Goal: Task Accomplishment & Management: Use online tool/utility

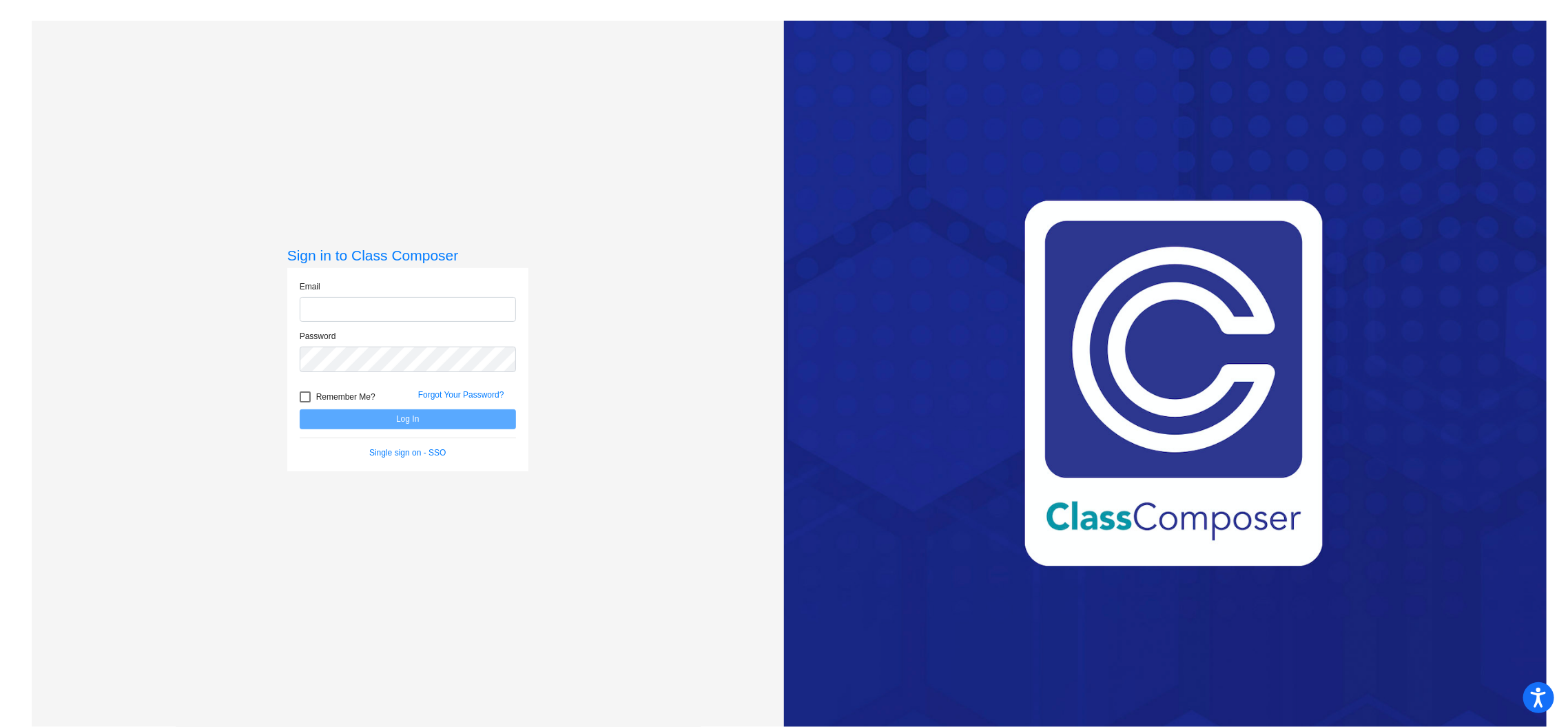
type input "[EMAIL_ADDRESS][DOMAIN_NAME]"
click at [468, 429] on form "Email [EMAIL_ADDRESS][DOMAIN_NAME] Password Remember Me? Forgot Your Password? …" at bounding box center [408, 370] width 217 height 178
click at [451, 425] on button "Log In" at bounding box center [408, 420] width 217 height 20
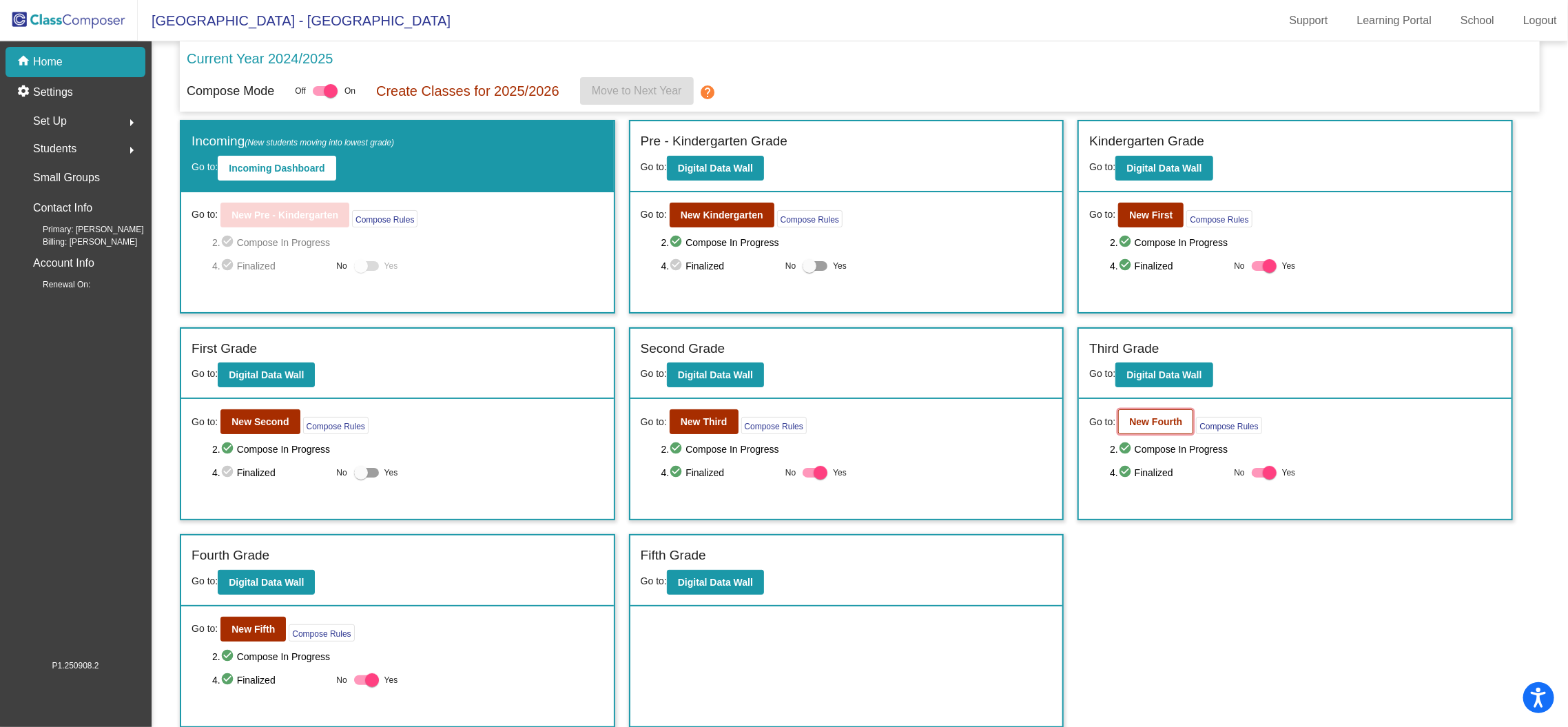
click at [1169, 420] on b "New Fourth" at bounding box center [1155, 422] width 53 height 11
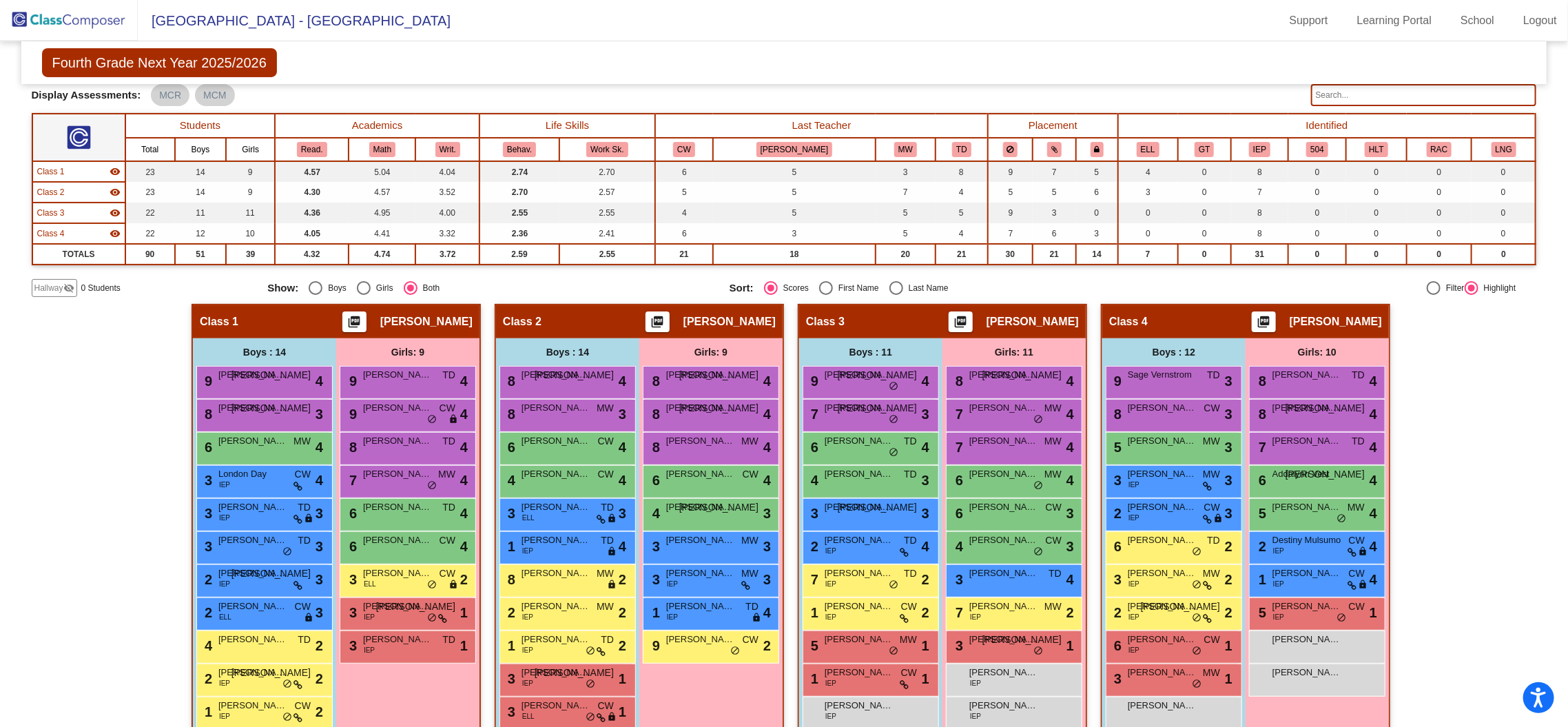
scroll to position [126, 0]
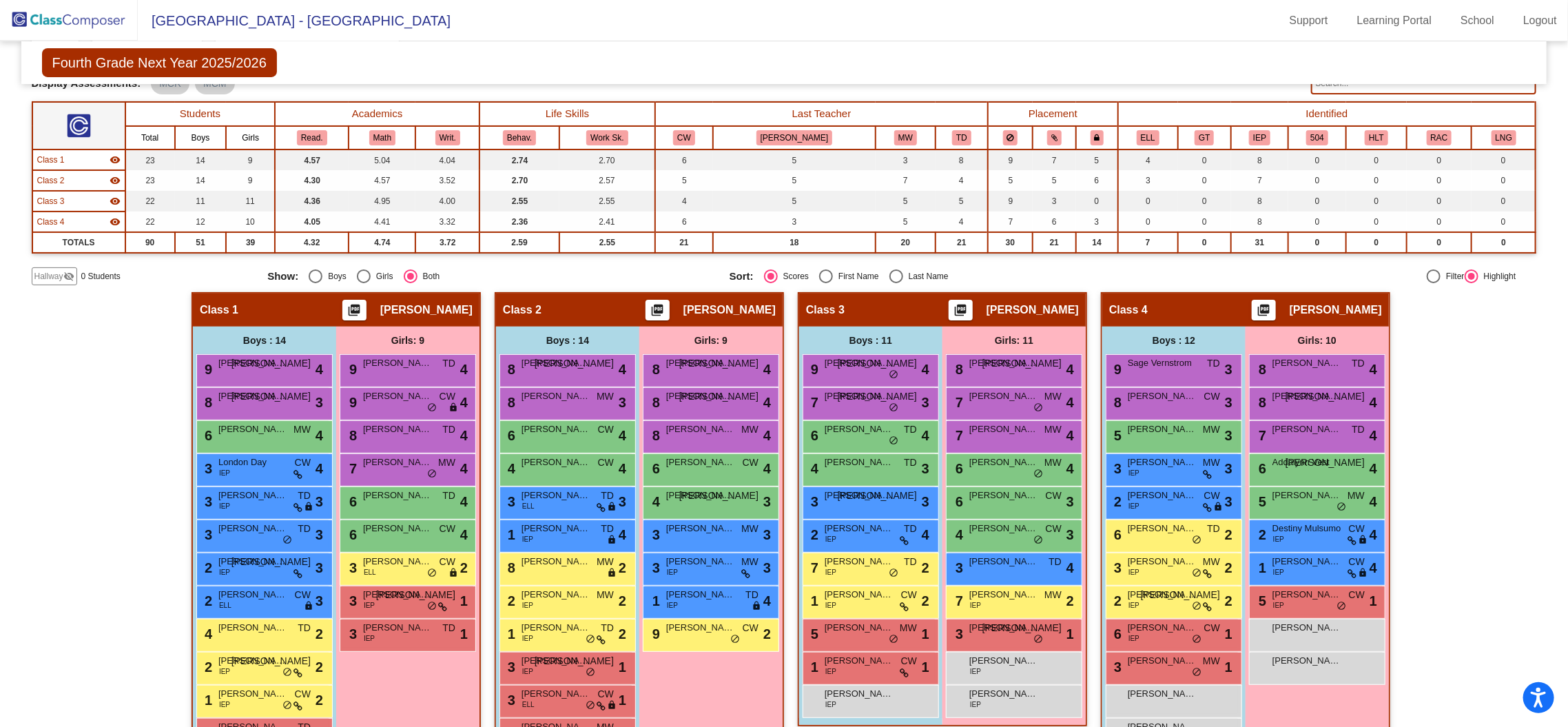
drag, startPoint x: 278, startPoint y: 699, endPoint x: 1265, endPoint y: 732, distance: 987.6
click at [1265, 726] on html "Accessibility Screen-Reader Guide, Feedback, and Issue Reporting | New window […" at bounding box center [784, 364] width 1568 height 727
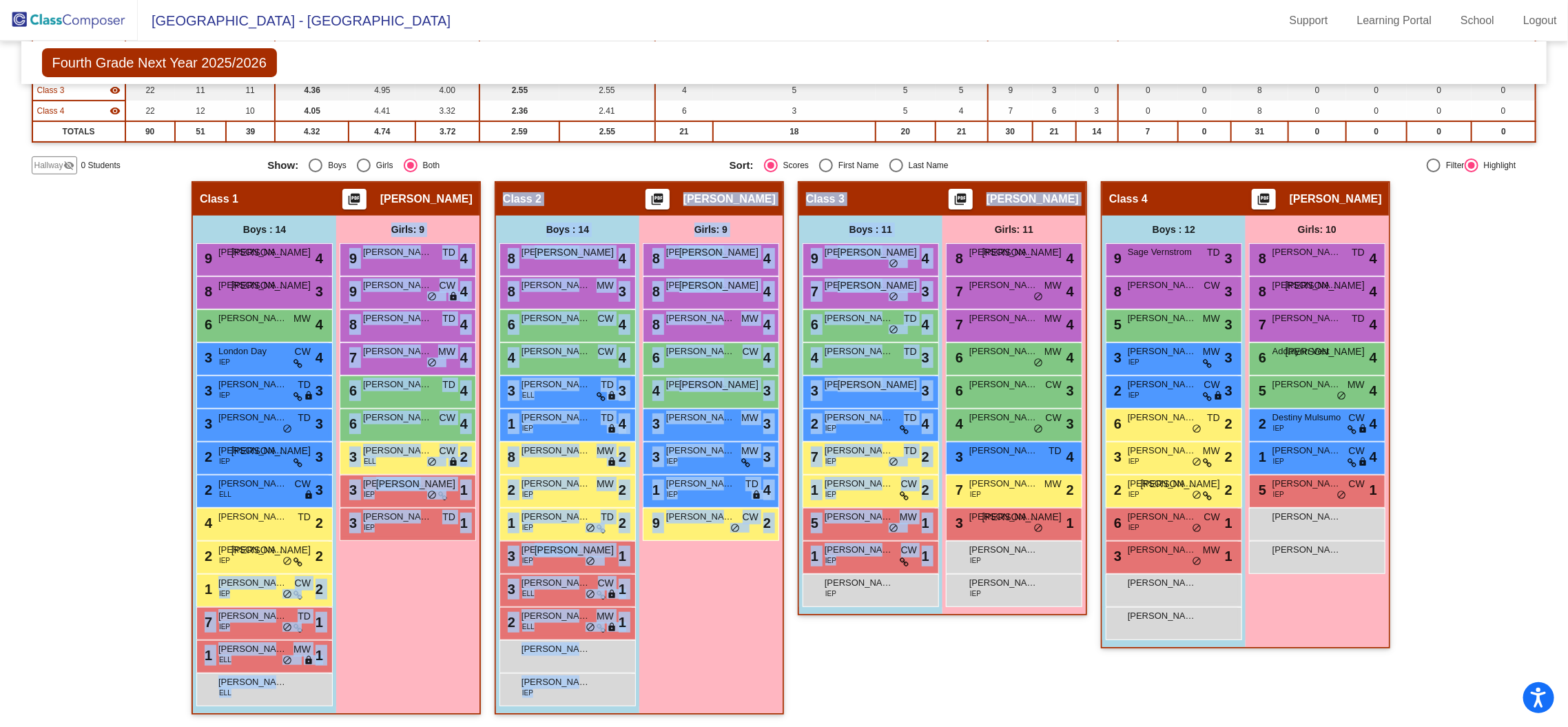
drag, startPoint x: 263, startPoint y: 592, endPoint x: 854, endPoint y: 636, distance: 592.6
click at [854, 636] on div "Hallway - Hallway Class picture_as_pdf Add Student First Name Last Name Student…" at bounding box center [784, 455] width 1506 height 547
drag, startPoint x: 438, startPoint y: 626, endPoint x: 410, endPoint y: 629, distance: 28.2
click at [436, 626] on div "Girls: 9 9 [PERSON_NAME] TD lock do_not_disturb_alt 4 9 [PERSON_NAME] CW lock d…" at bounding box center [408, 465] width 144 height 498
click at [386, 636] on div "Girls: 9 9 [PERSON_NAME] TD lock do_not_disturb_alt 4 9 [PERSON_NAME] CW lock d…" at bounding box center [408, 465] width 144 height 498
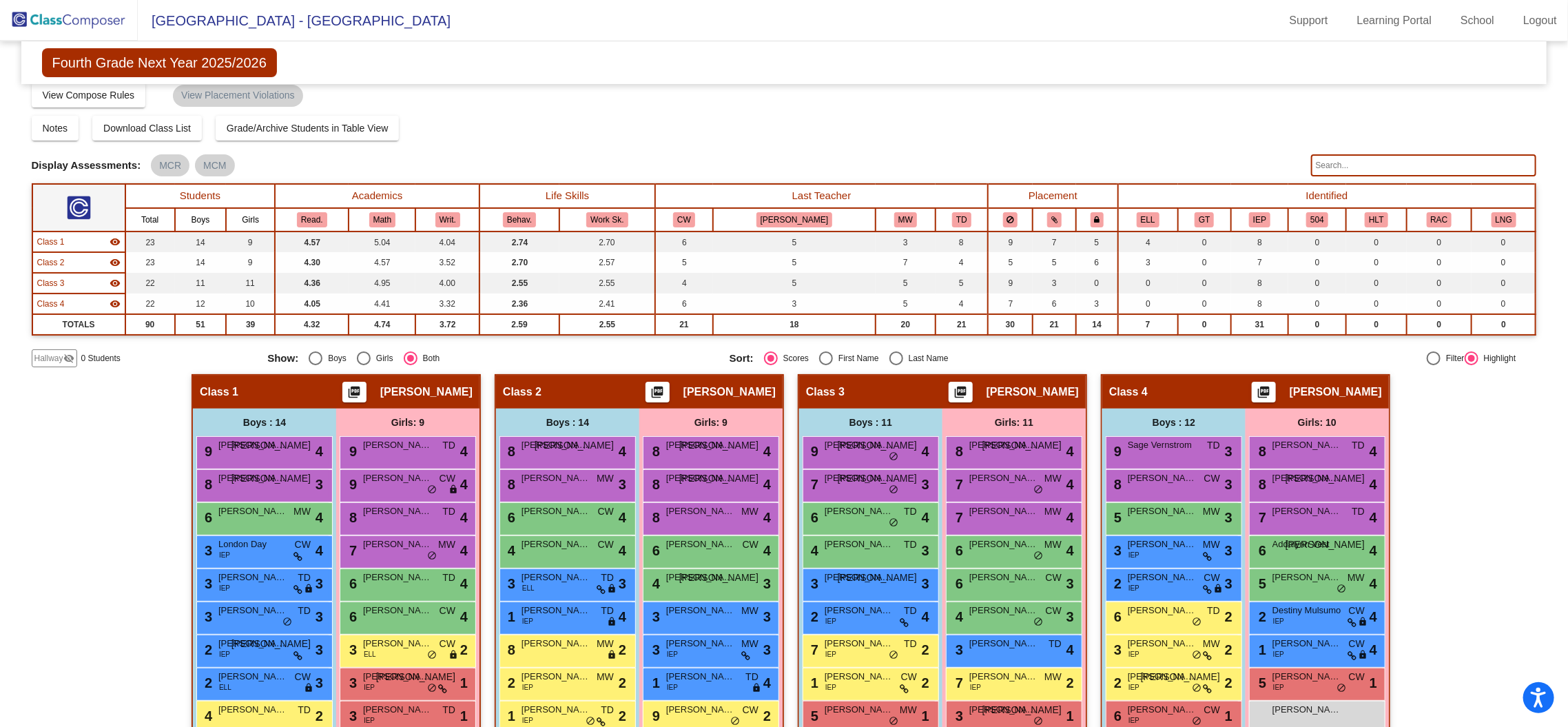
scroll to position [0, 0]
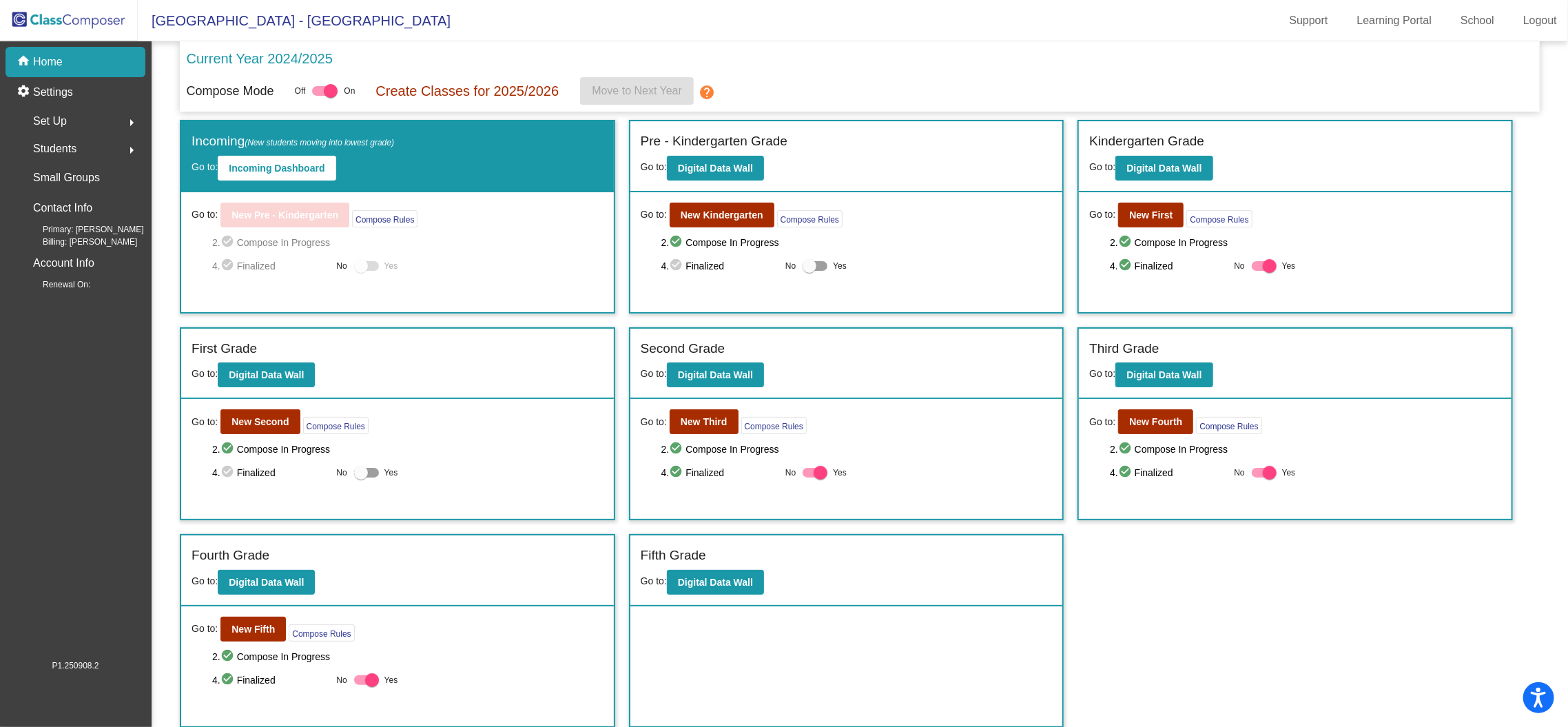
click at [1261, 474] on div at bounding box center [1265, 473] width 25 height 10
click at [1259, 478] on input "Yes" at bounding box center [1258, 478] width 1 height 1
checkbox input "false"
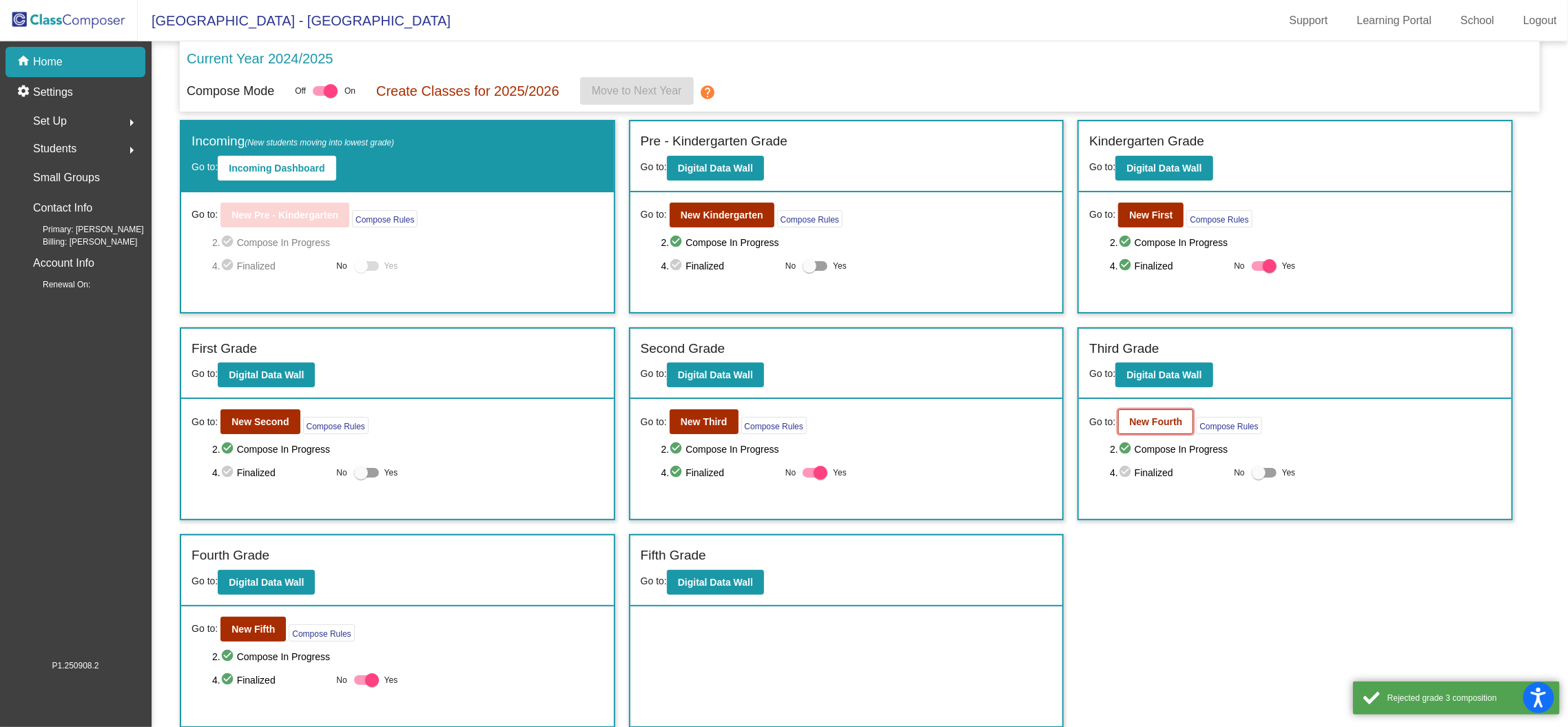
click at [1165, 413] on button "New Fourth" at bounding box center [1156, 422] width 75 height 25
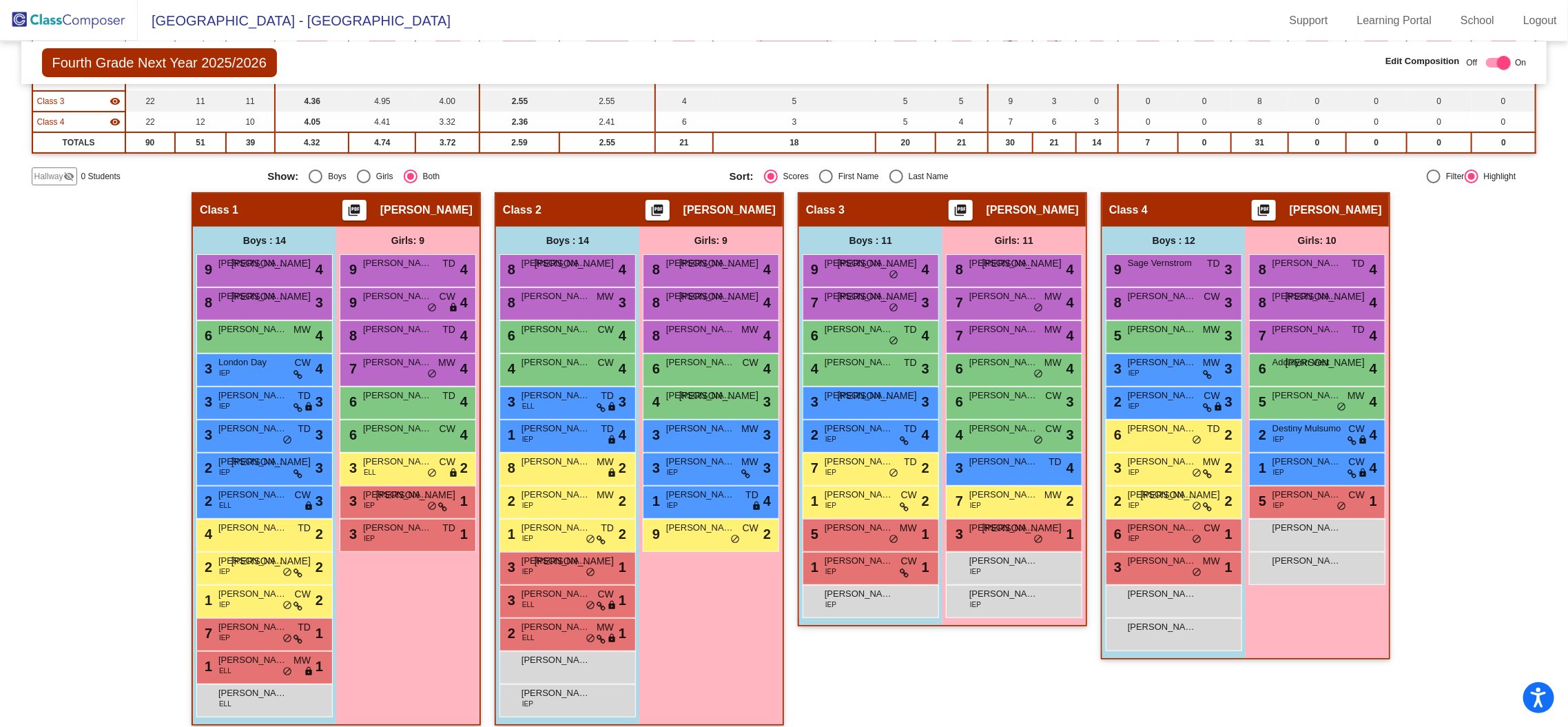
scroll to position [204, 0]
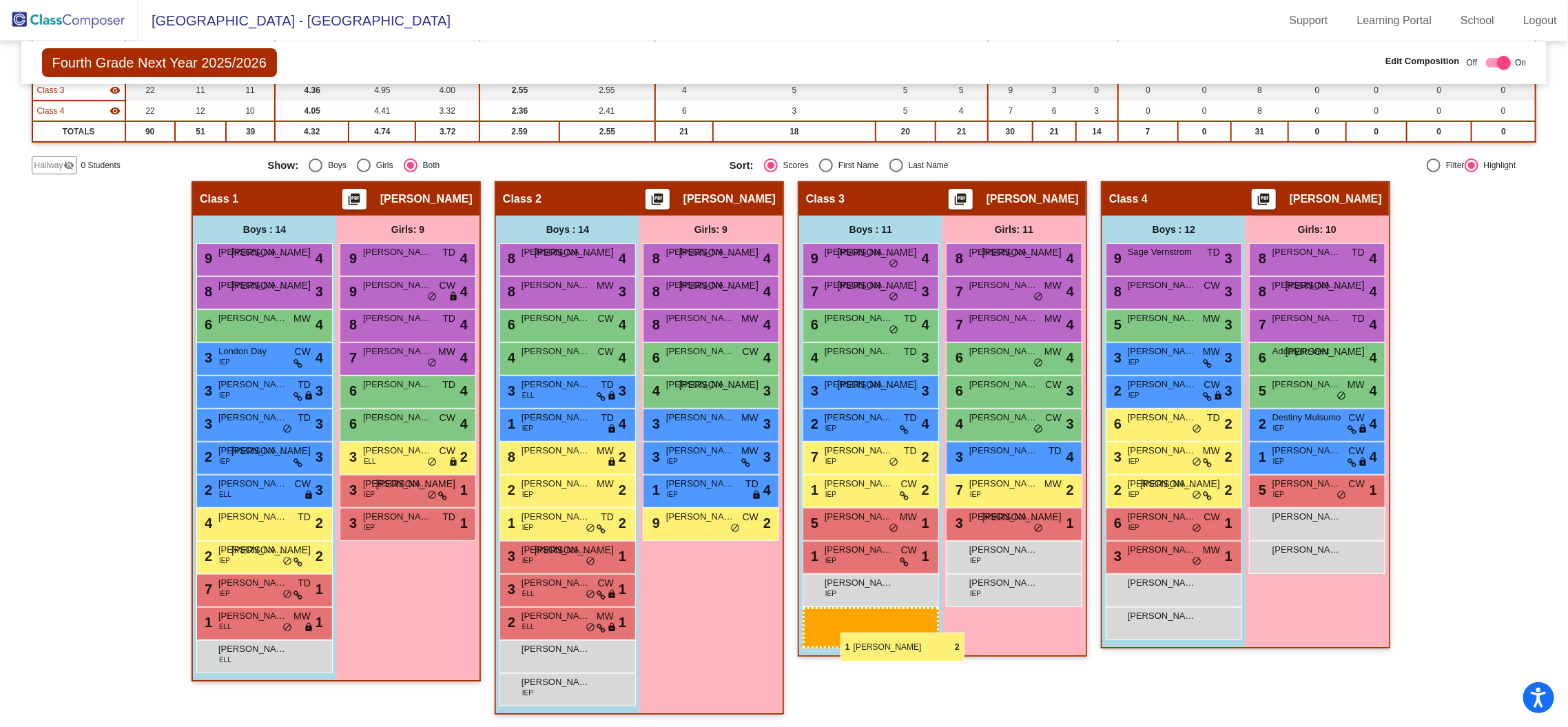
drag, startPoint x: 267, startPoint y: 587, endPoint x: 840, endPoint y: 632, distance: 574.8
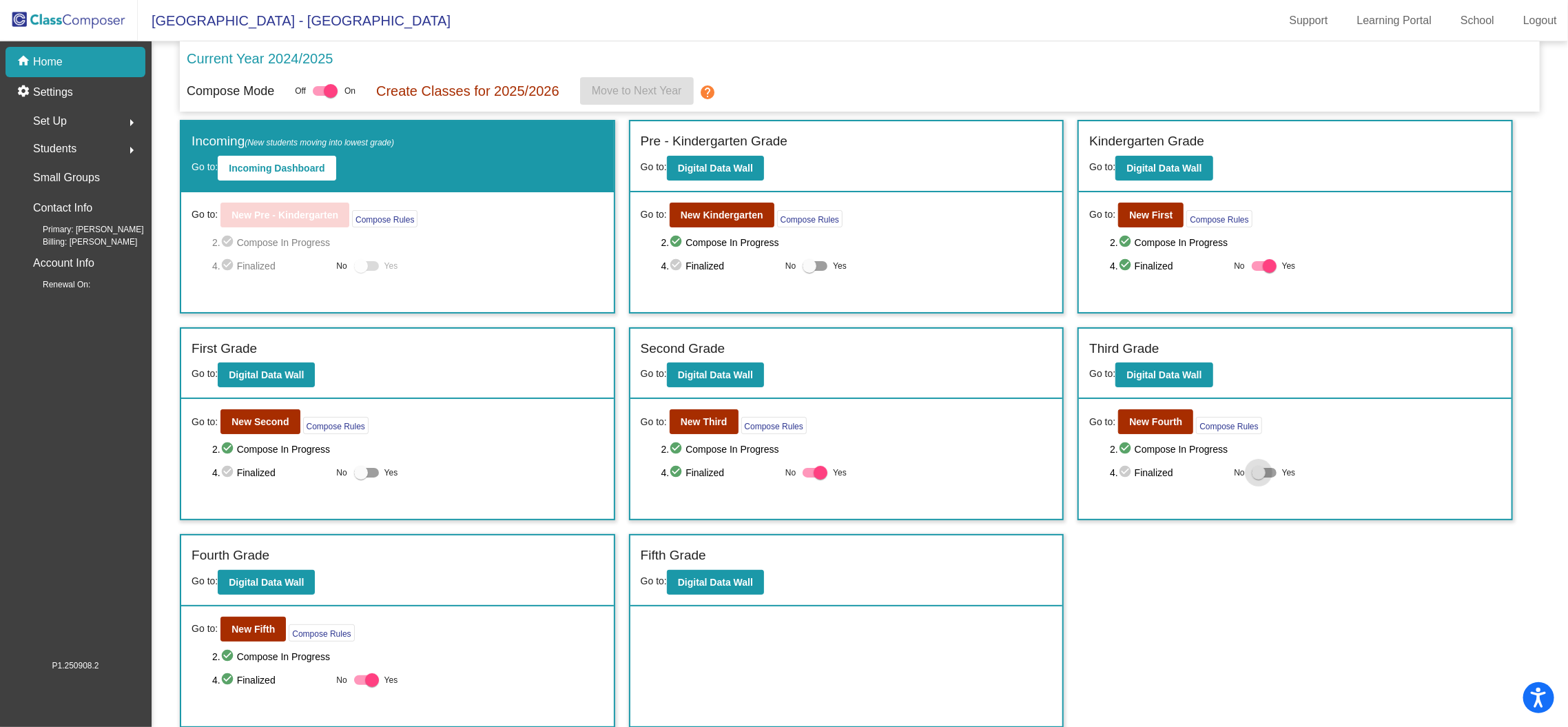
click at [1274, 471] on div at bounding box center [1265, 473] width 25 height 10
click at [1259, 478] on input "Yes" at bounding box center [1258, 478] width 1 height 1
checkbox input "true"
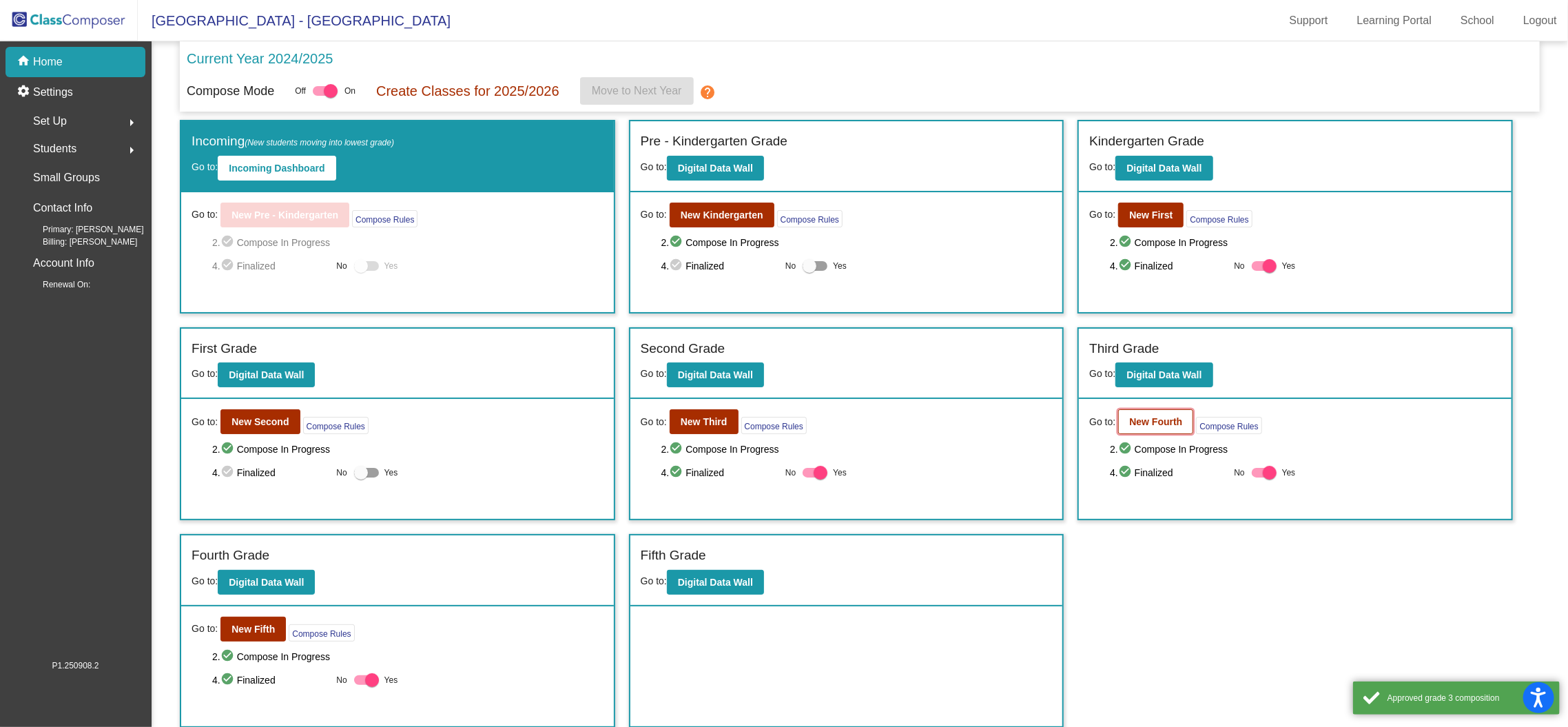
click at [1167, 419] on b "New Fourth" at bounding box center [1155, 422] width 53 height 11
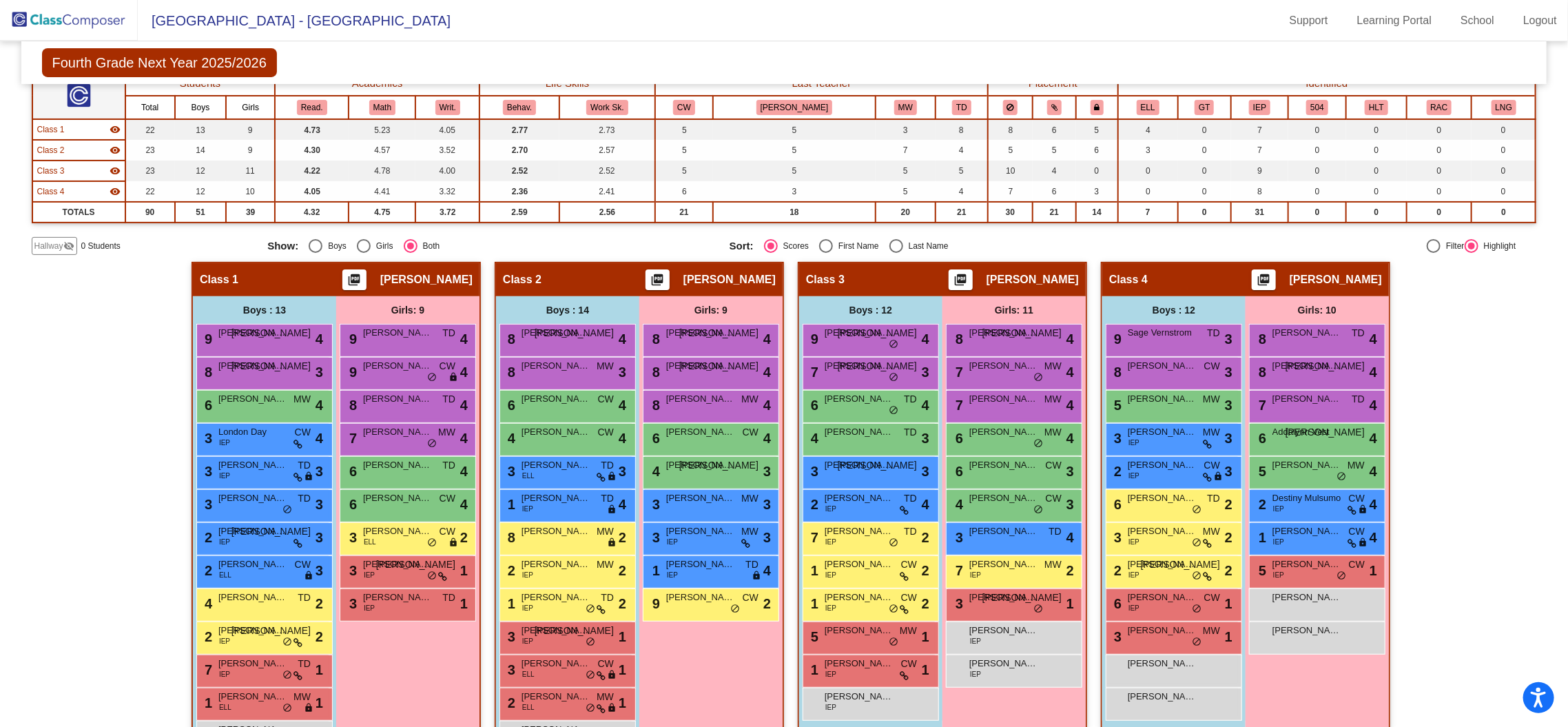
scroll to position [237, 0]
